Goal: Task Accomplishment & Management: Manage account settings

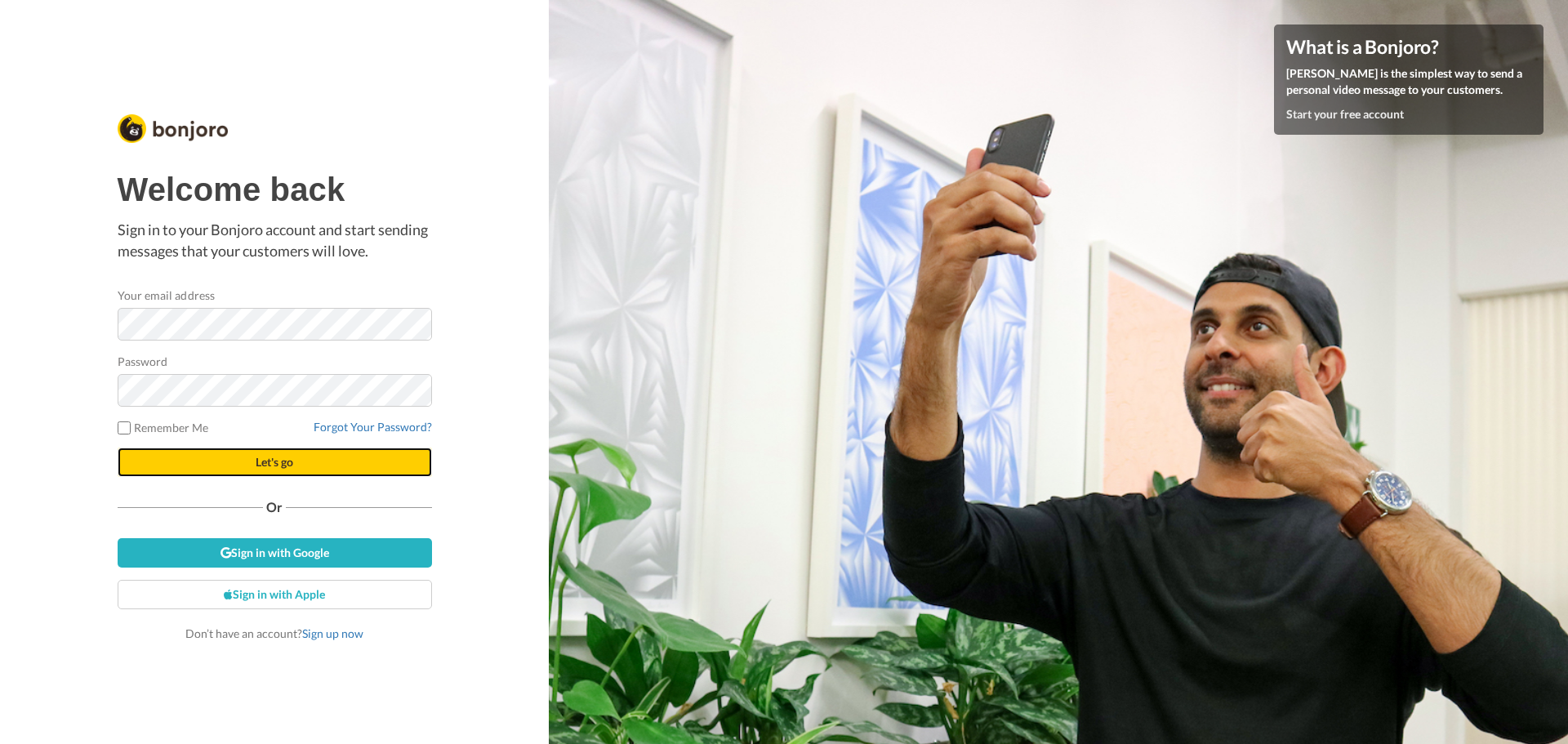
click at [227, 456] on button "Let's go" at bounding box center [275, 462] width 315 height 30
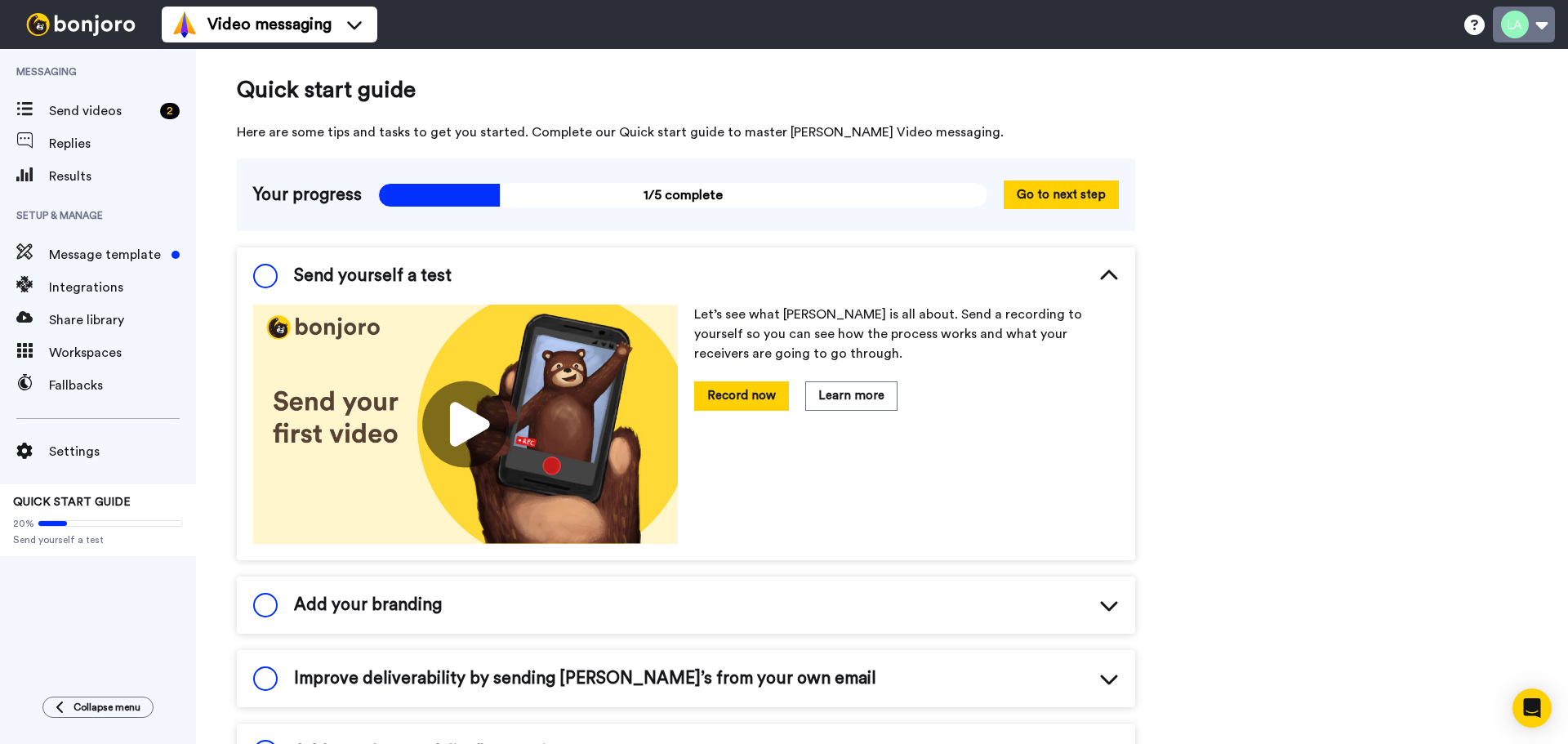
click at [1530, 30] on button at bounding box center [1524, 25] width 62 height 36
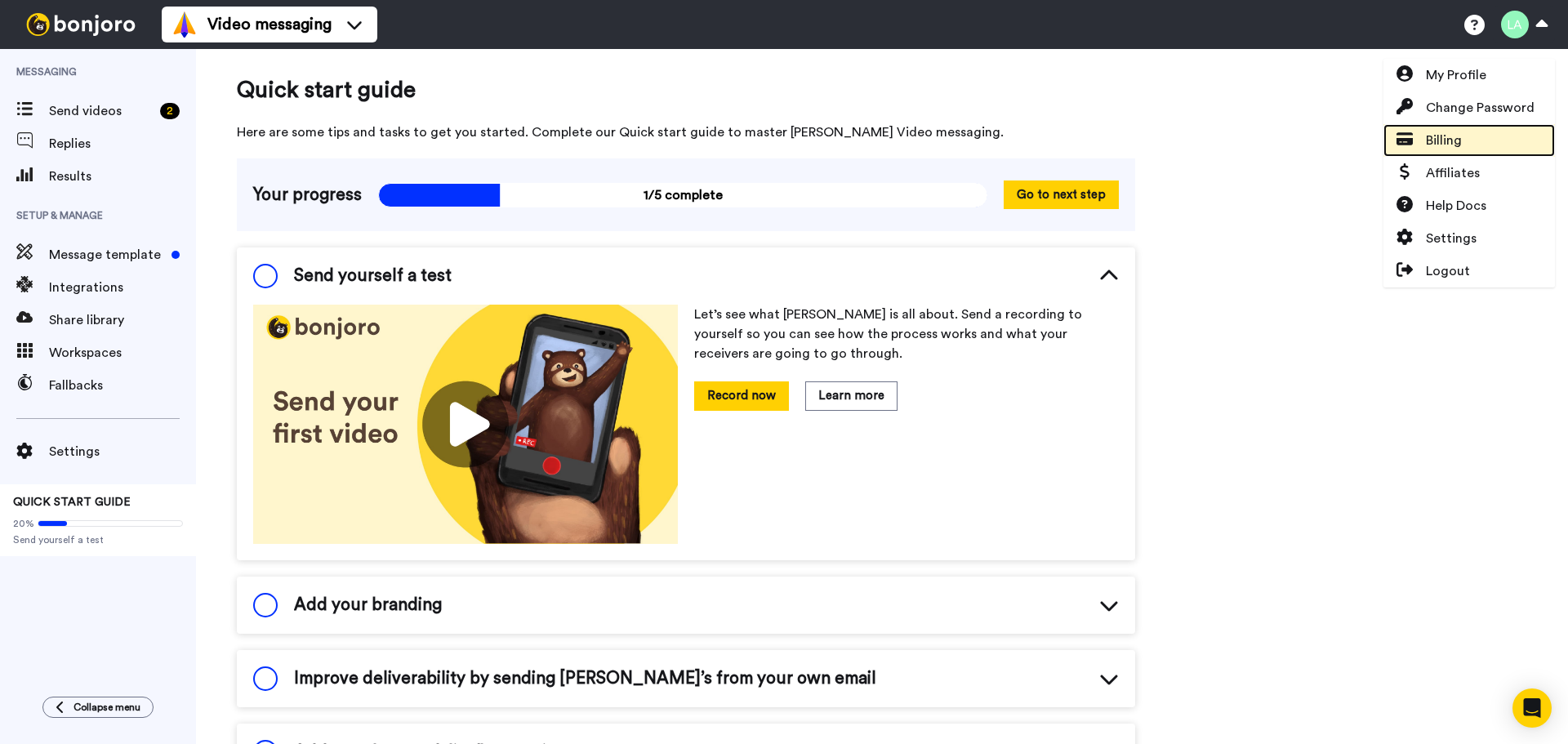
click at [1478, 138] on link "Billing" at bounding box center [1469, 140] width 171 height 33
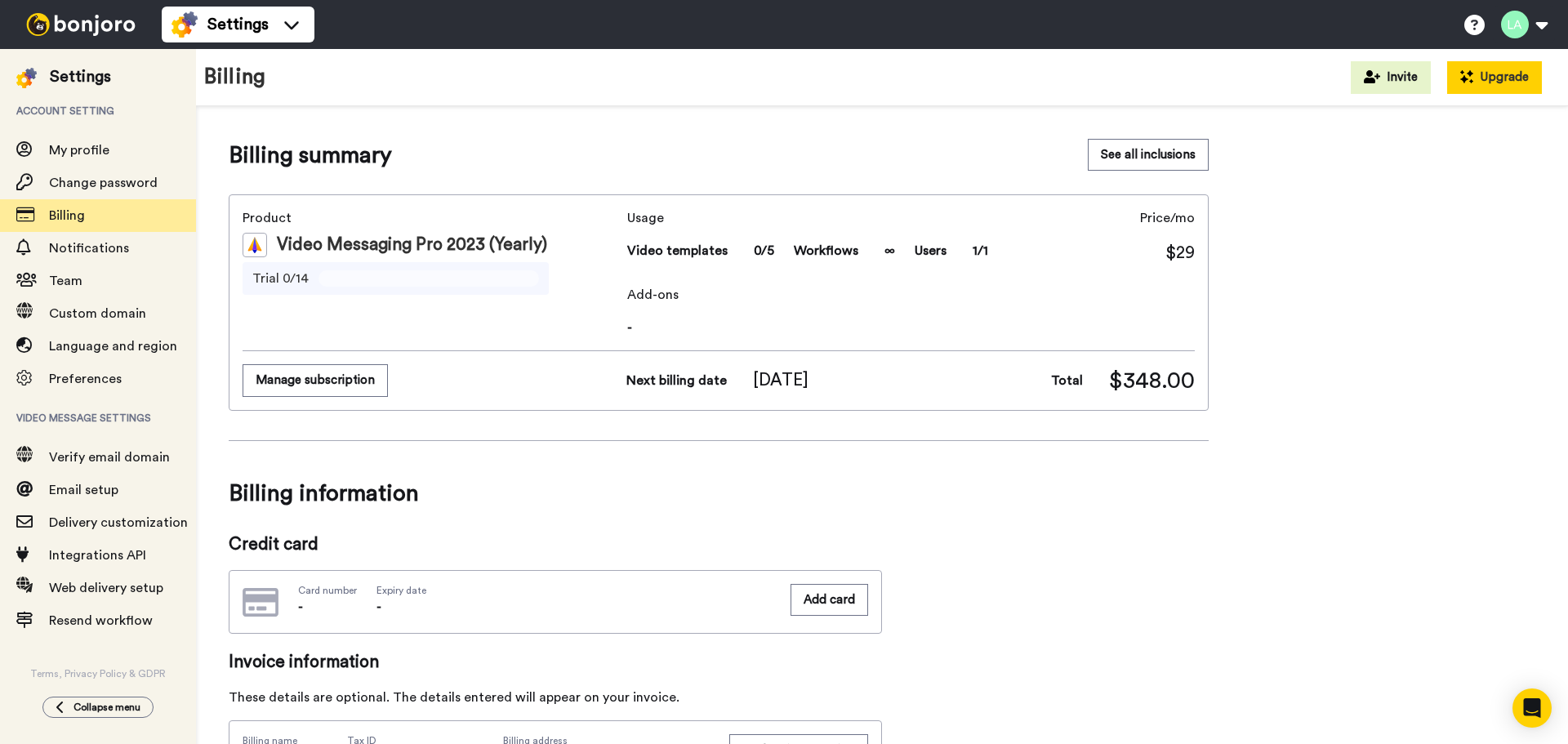
click at [1469, 88] on button "Upgrade" at bounding box center [1494, 77] width 95 height 33
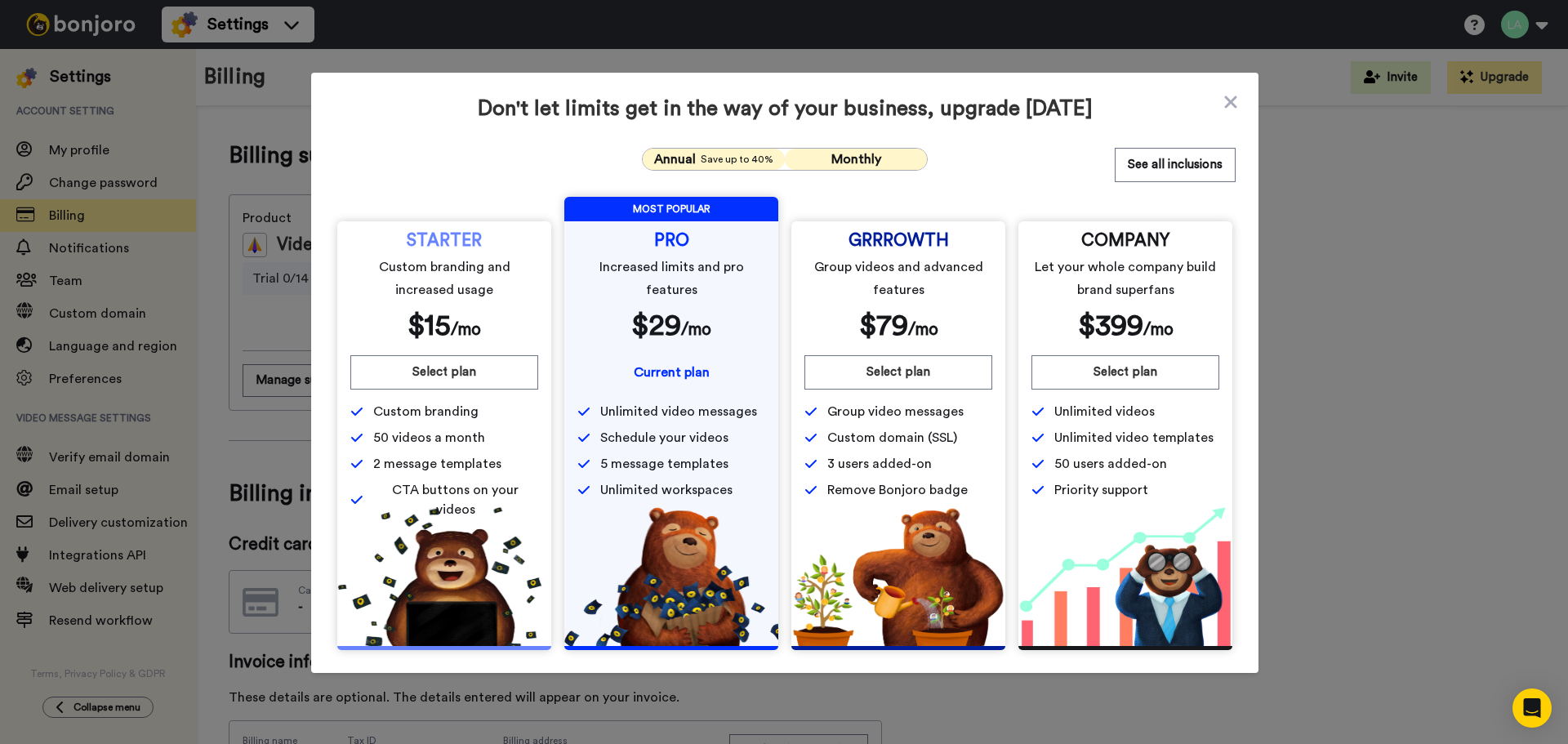
click at [911, 165] on button "Monthly" at bounding box center [856, 158] width 142 height 21
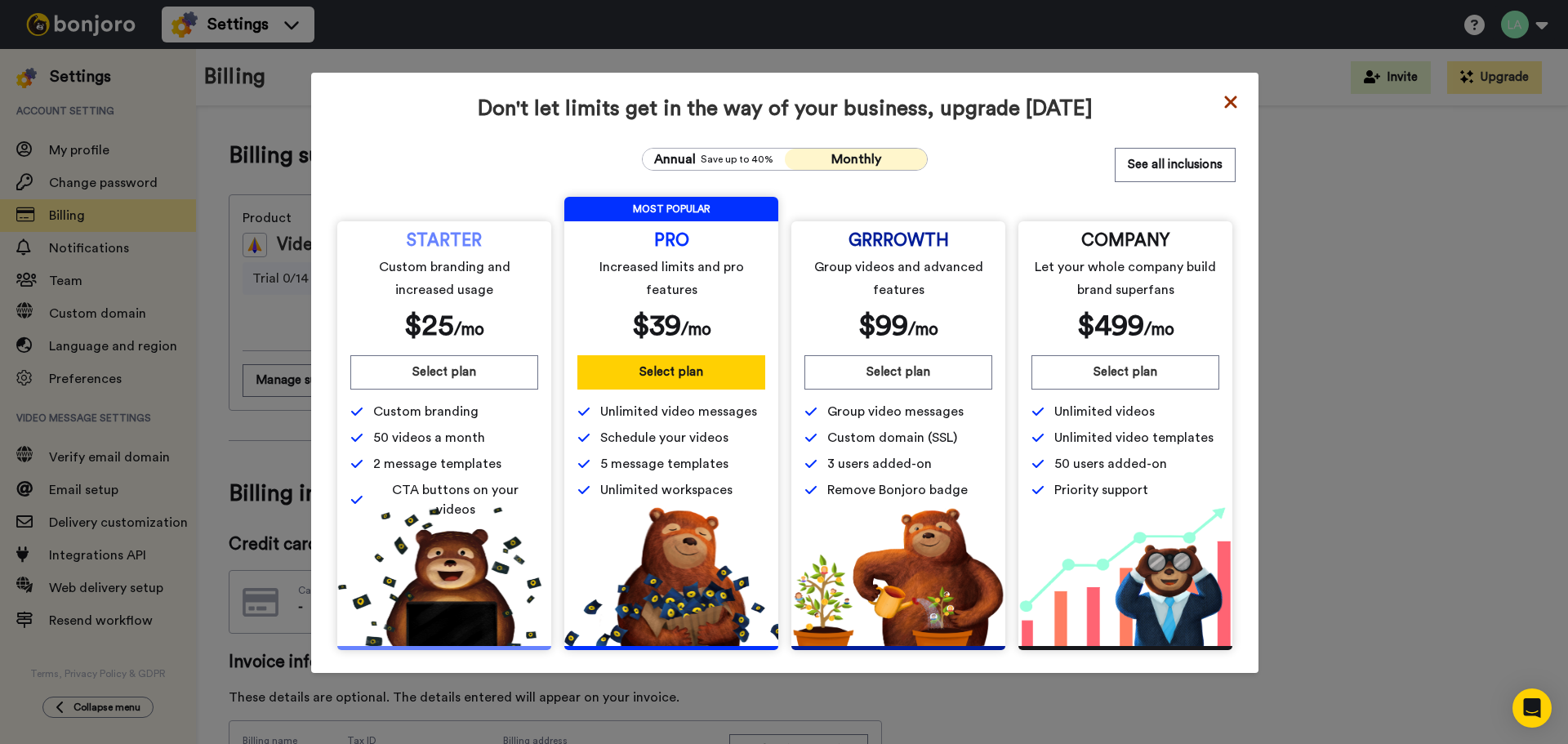
click at [1224, 103] on icon at bounding box center [1230, 102] width 12 height 12
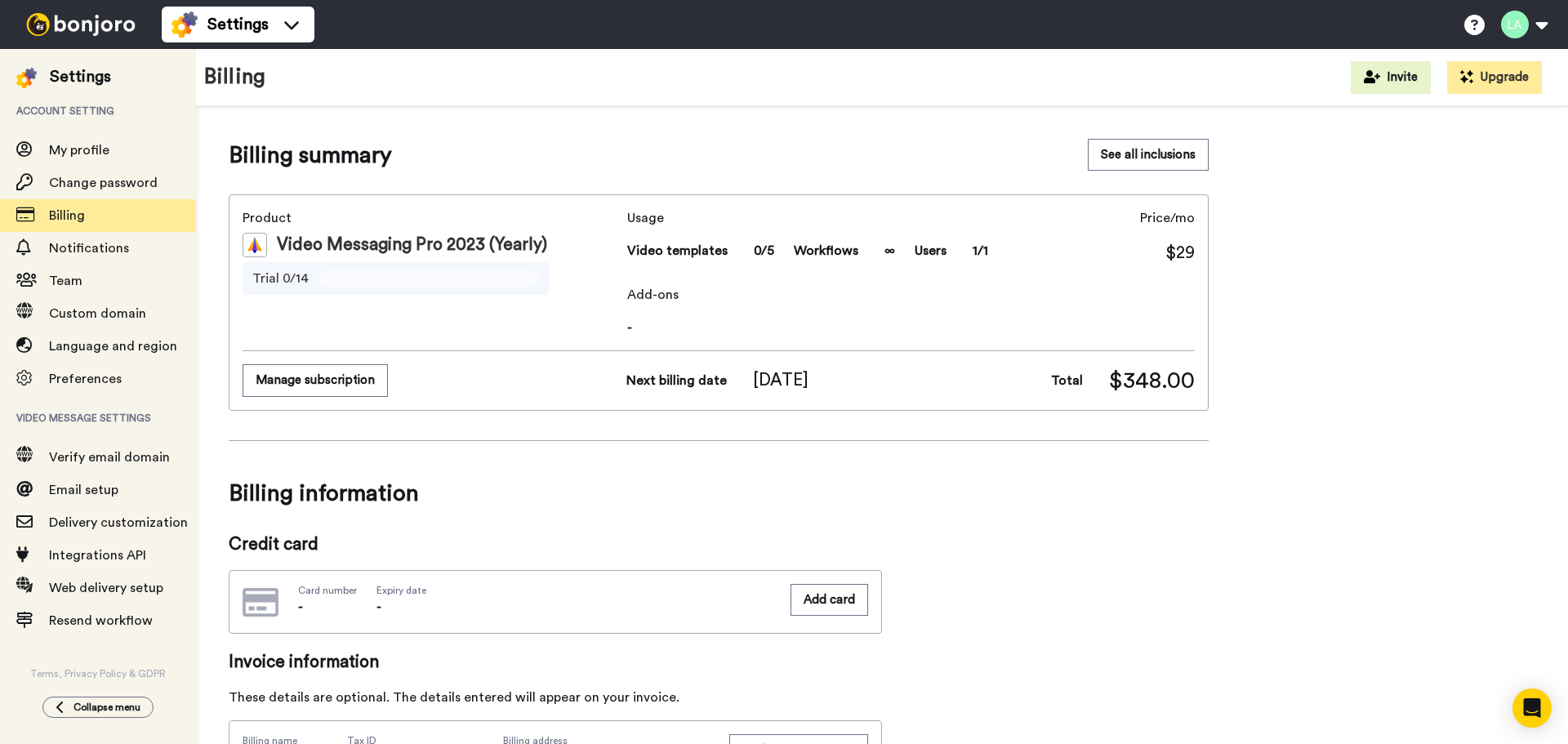
click at [85, 30] on img at bounding box center [81, 24] width 123 height 23
